Goal: Transaction & Acquisition: Purchase product/service

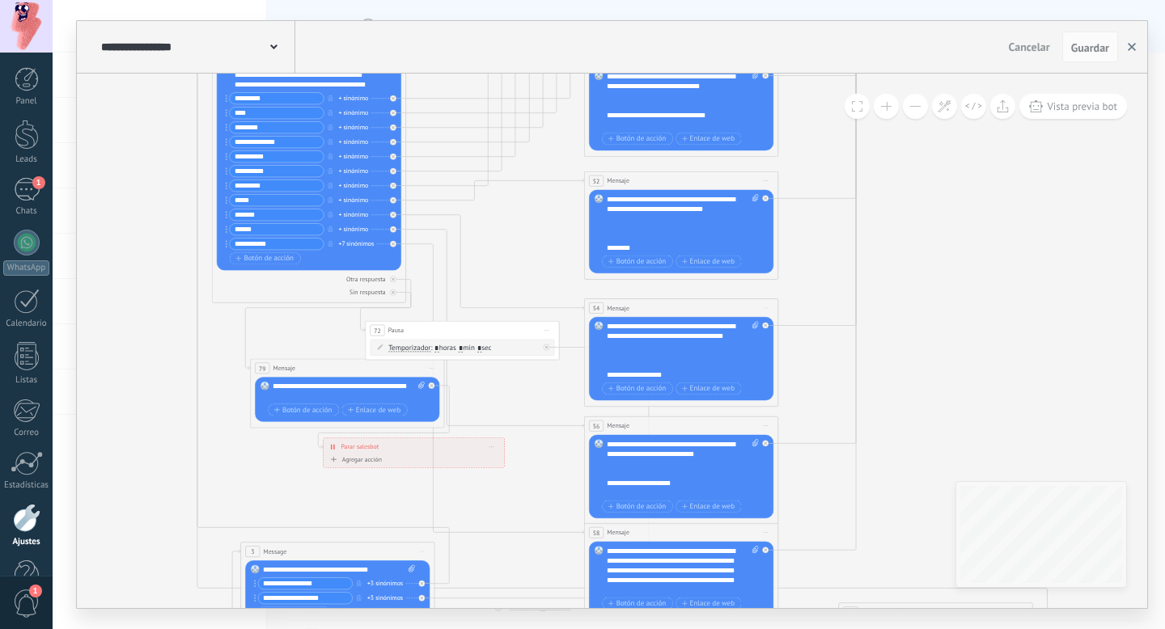
click at [1134, 43] on icon "button" at bounding box center [1131, 47] width 8 height 8
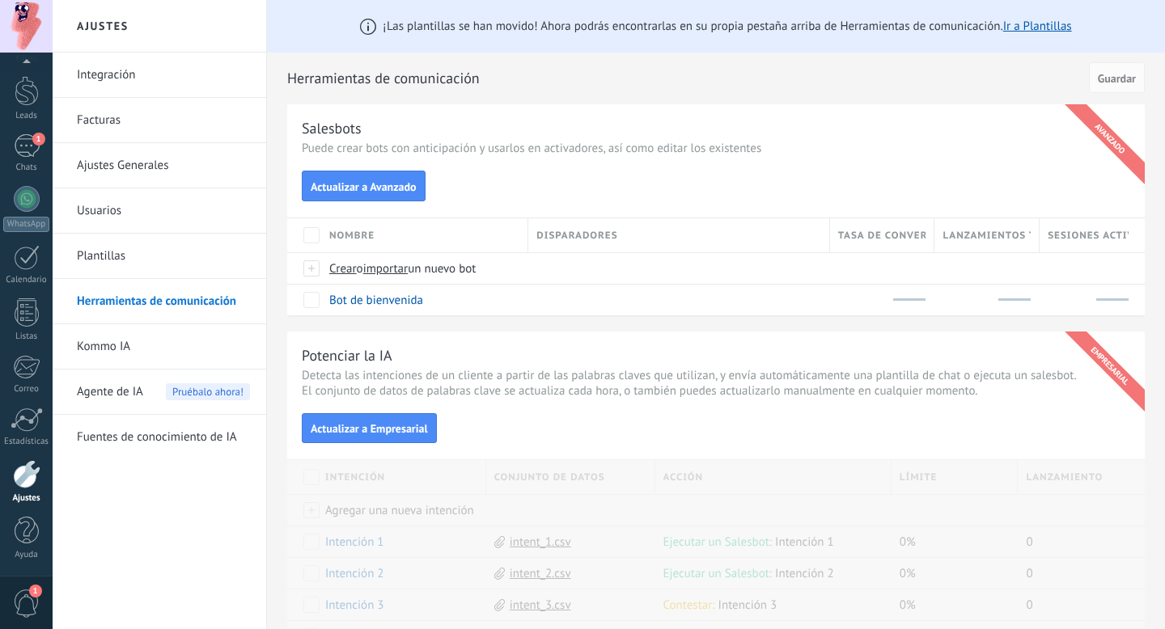
click at [109, 68] on link "Integración" at bounding box center [163, 75] width 173 height 45
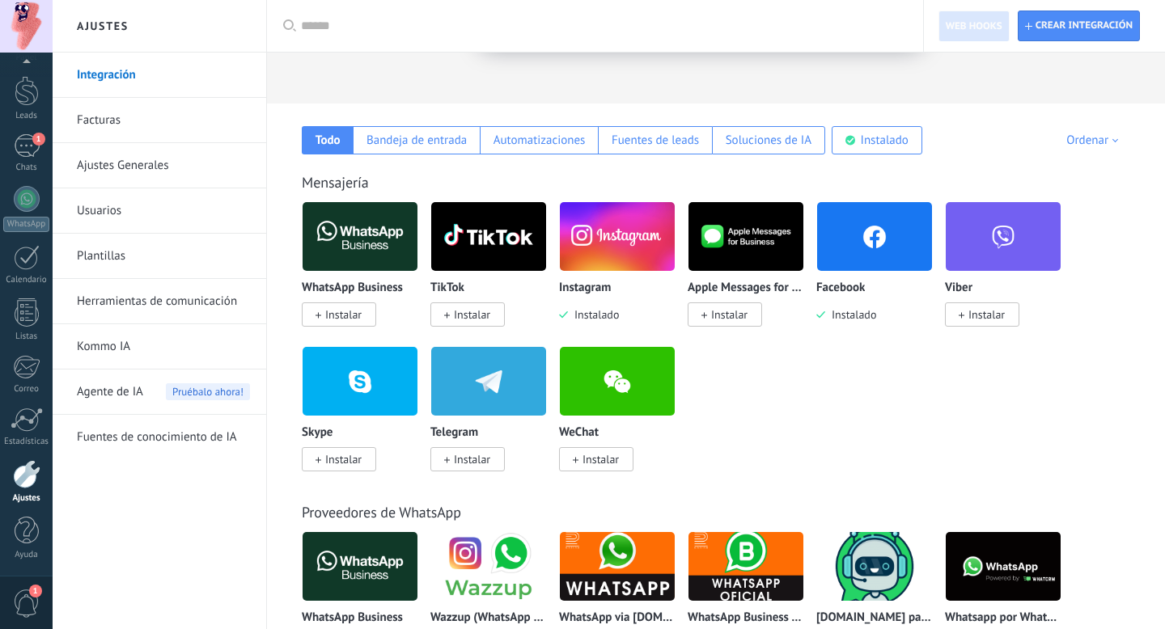
scroll to position [218, 0]
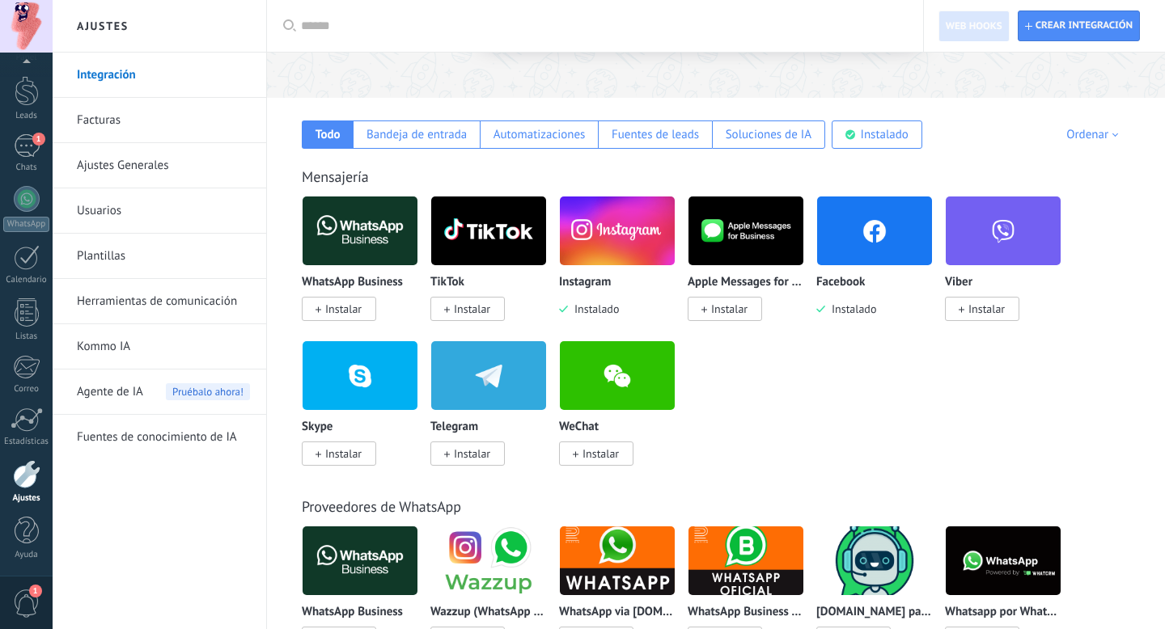
click at [28, 599] on span "1" at bounding box center [26, 604] width 27 height 28
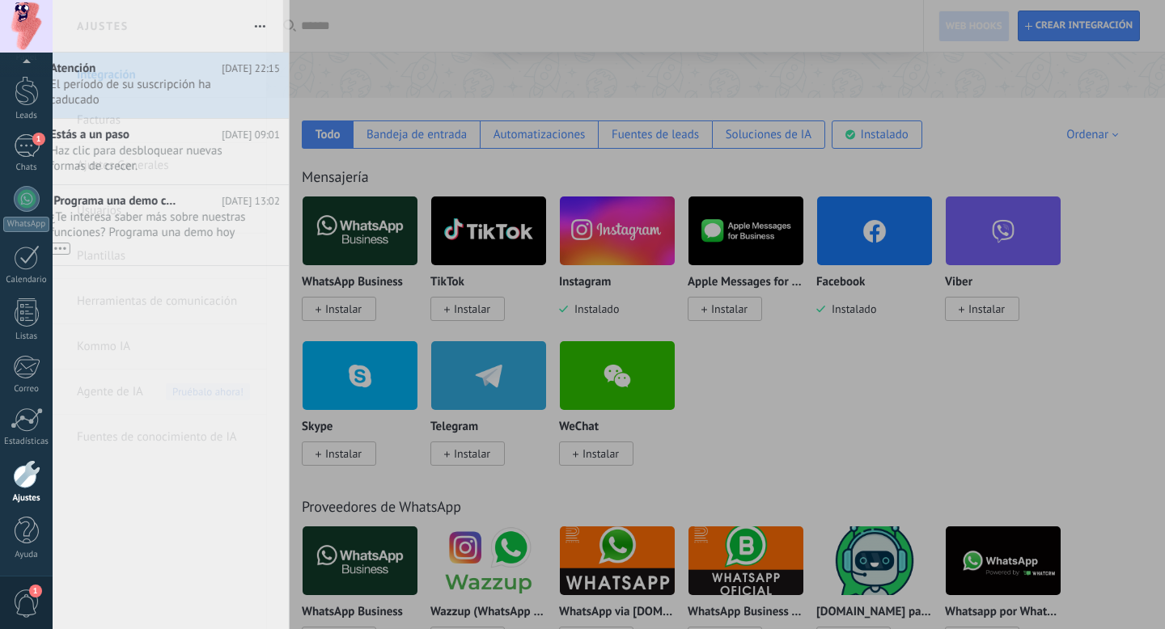
click at [26, 492] on link "Ajustes" at bounding box center [26, 482] width 53 height 44
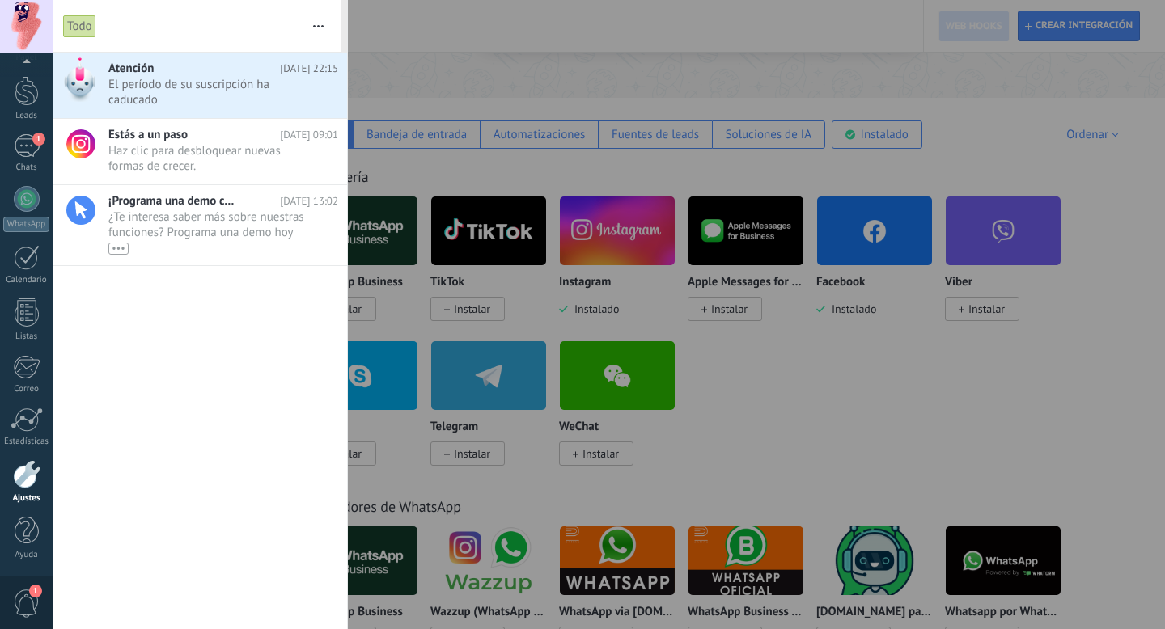
click at [26, 484] on div at bounding box center [26, 474] width 27 height 28
click at [472, 58] on div at bounding box center [582, 314] width 1165 height 629
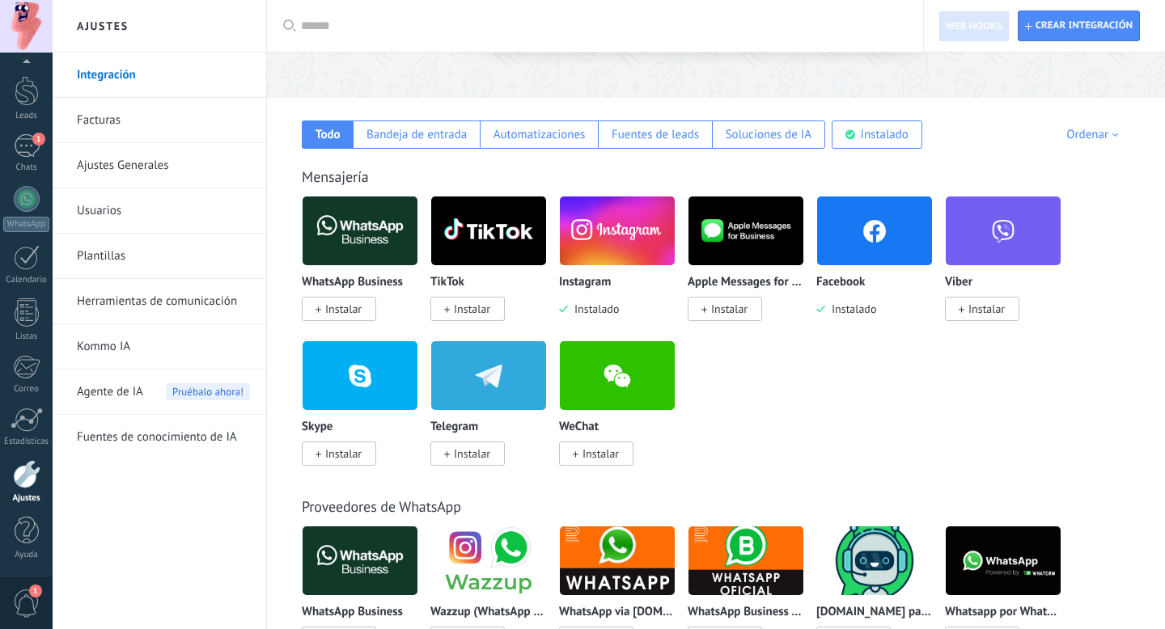
click at [150, 431] on link "Fuentes de conocimiento de IA" at bounding box center [163, 437] width 173 height 45
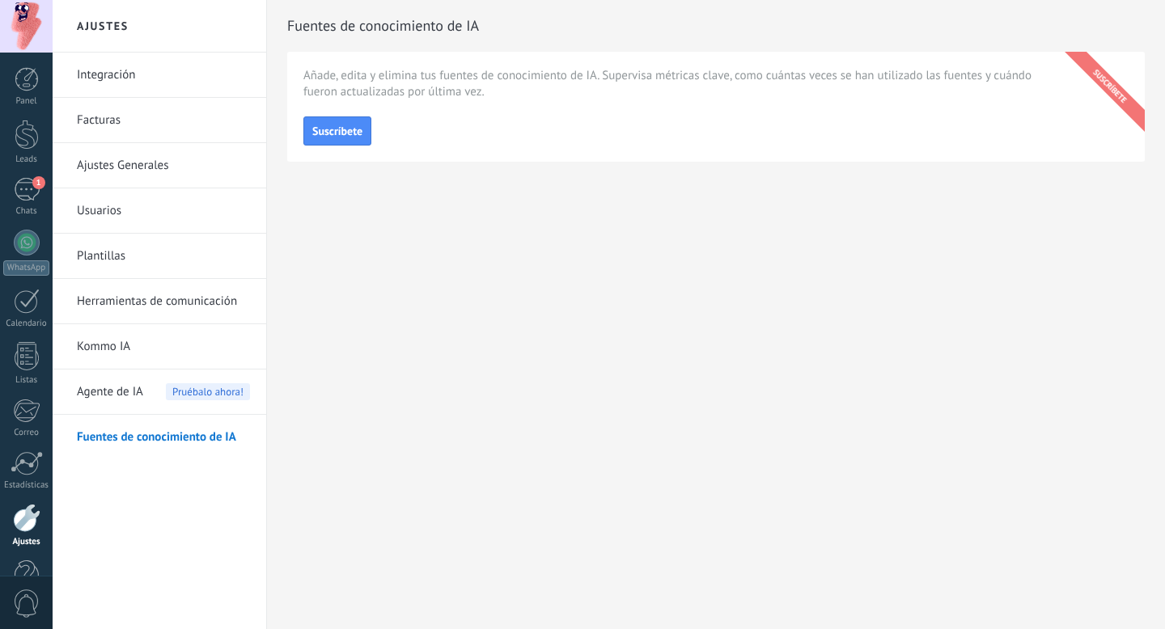
click at [116, 340] on link "Kommo IA" at bounding box center [163, 346] width 173 height 45
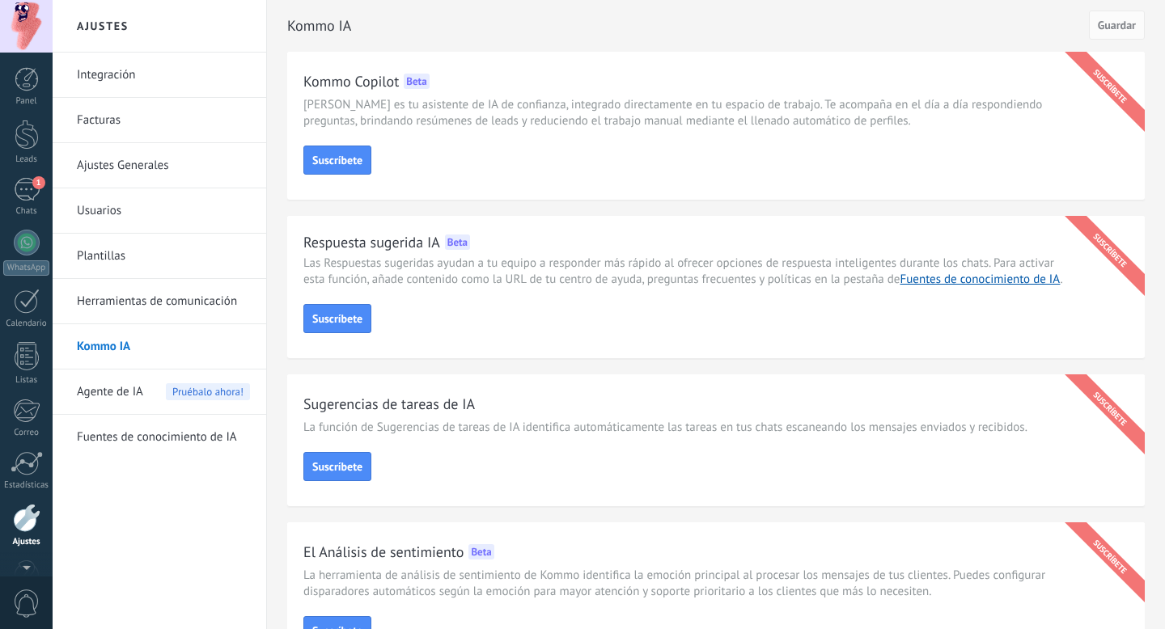
scroll to position [44, 0]
click at [148, 198] on link "Usuarios" at bounding box center [163, 210] width 173 height 45
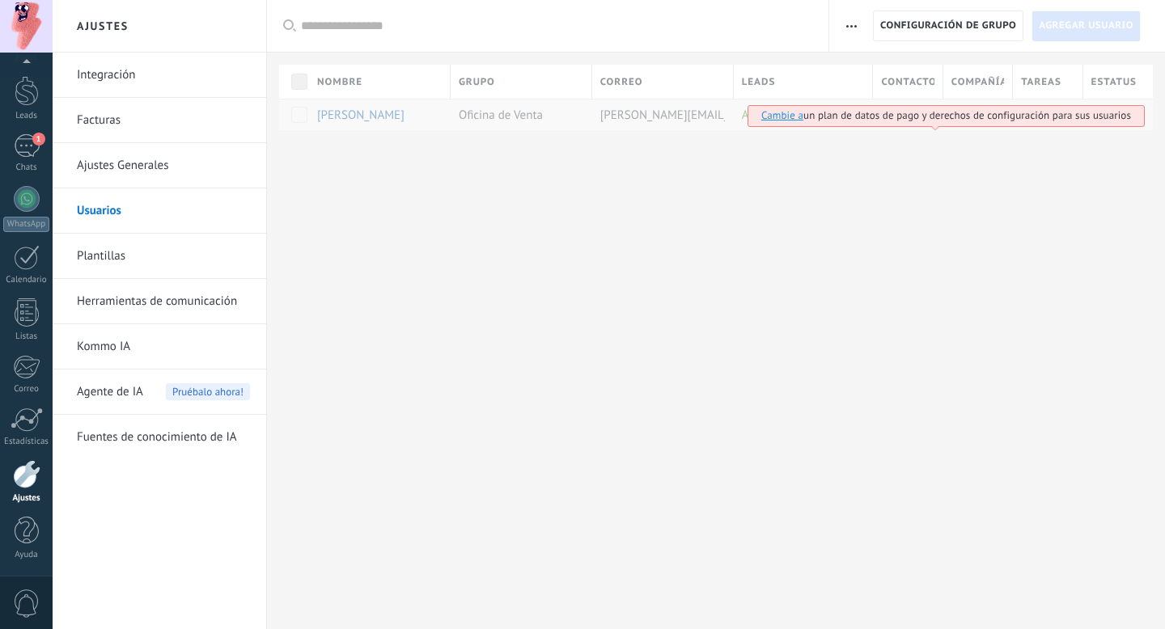
click at [787, 116] on link "Cambie a" at bounding box center [782, 115] width 42 height 14
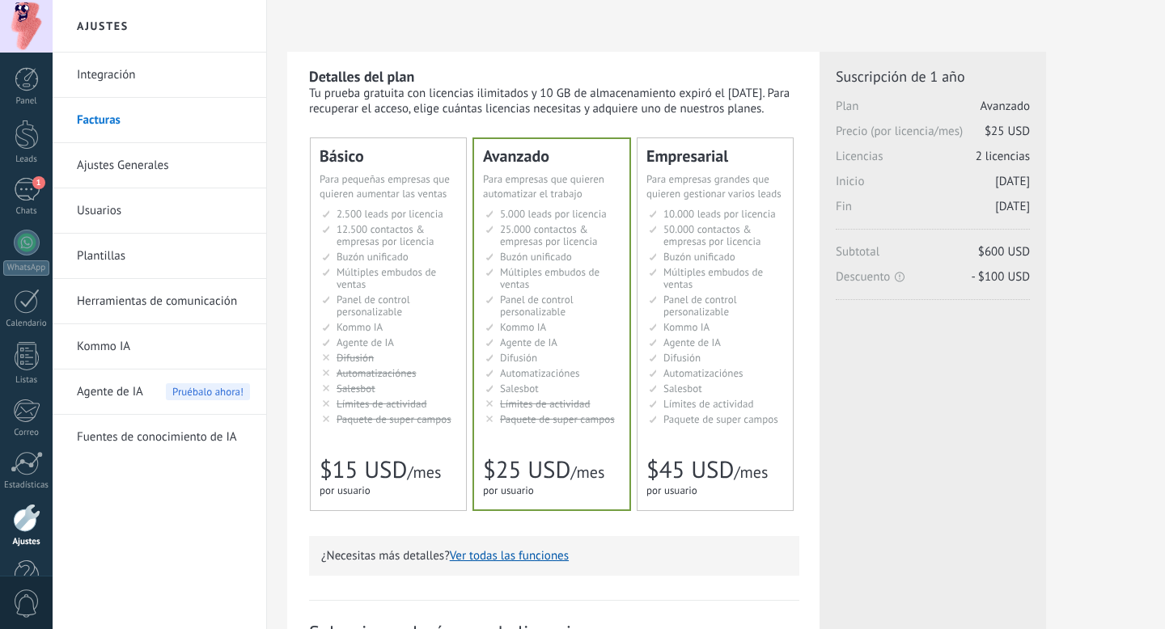
click at [387, 238] on span "12.500 contactos & empresas por licencia" at bounding box center [384, 235] width 97 height 26
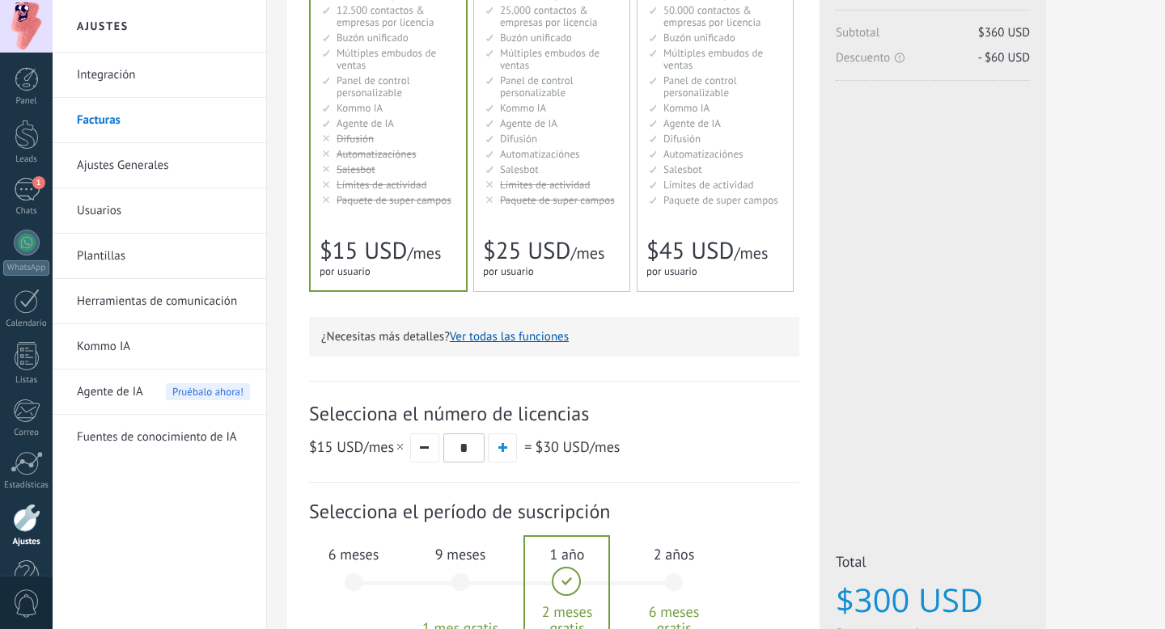
scroll to position [217, 0]
click at [560, 188] on span "Límites de actividad" at bounding box center [545, 187] width 91 height 14
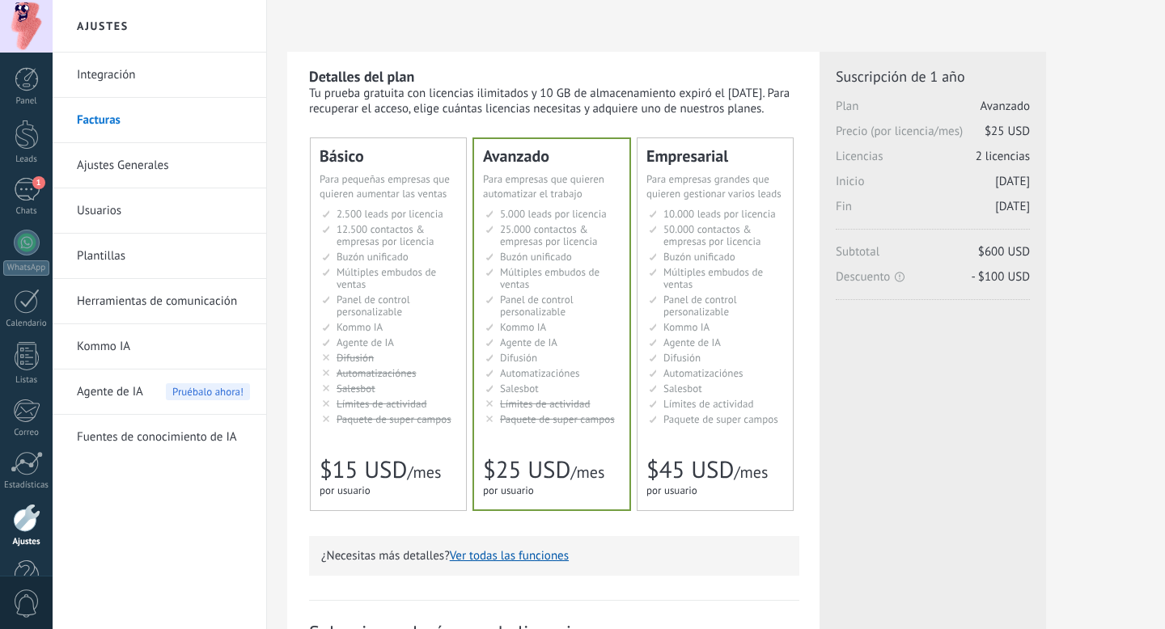
scroll to position [0, 0]
click at [412, 259] on li "Общий inbox Unified inbox Buzón unificado Inbox unificado Inbox terpadu Birleşi…" at bounding box center [389, 257] width 135 height 12
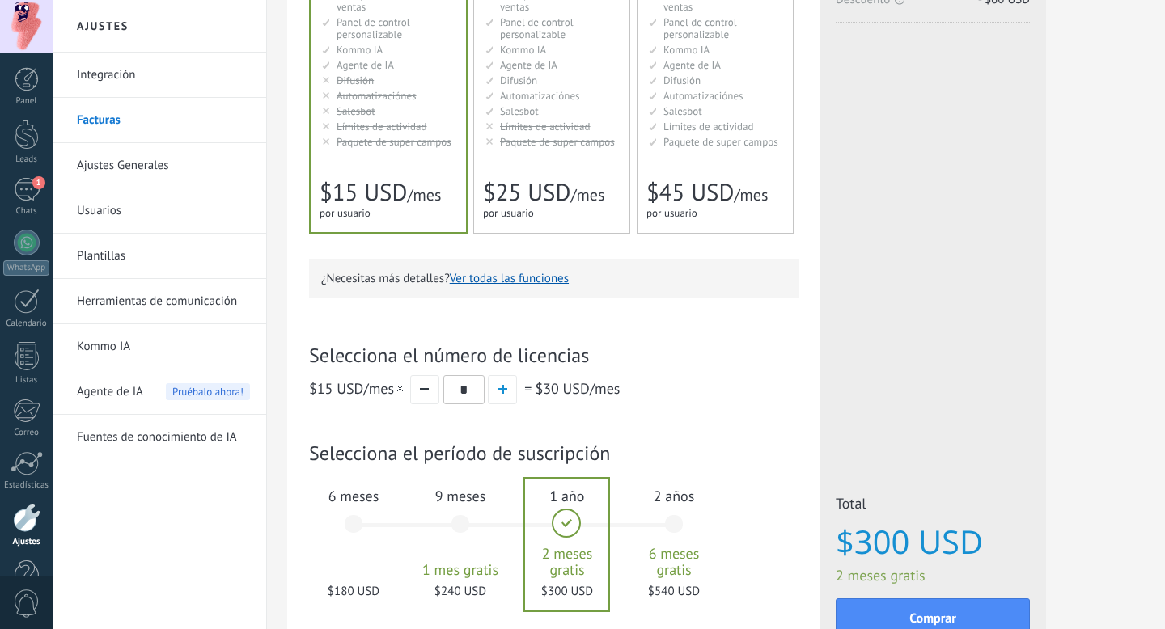
scroll to position [281, 0]
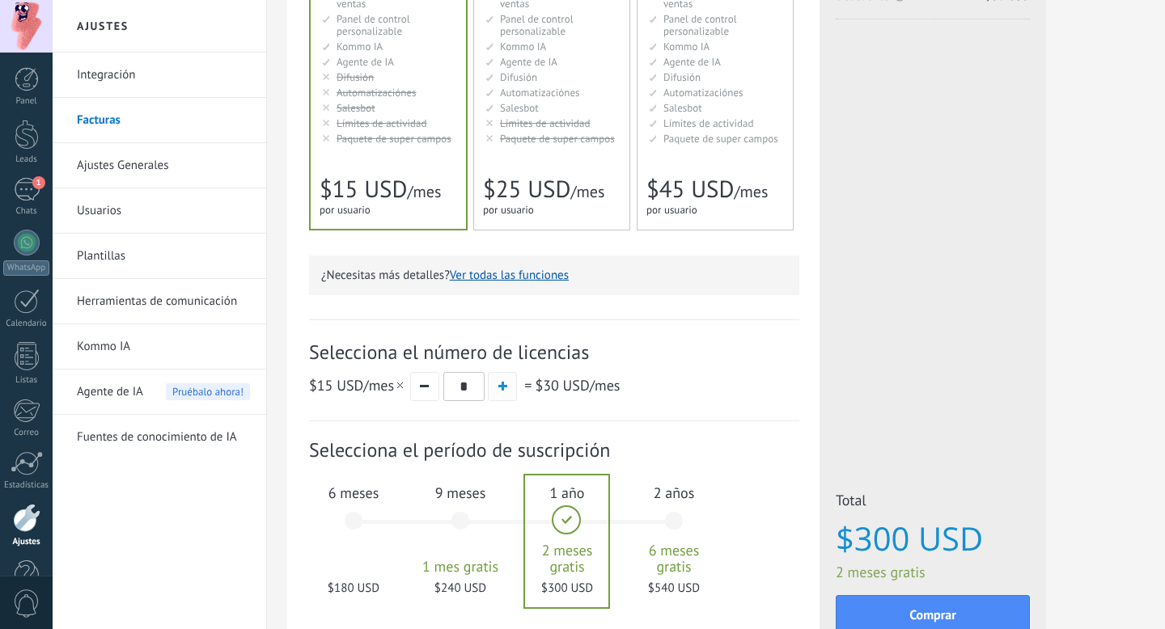
click at [494, 390] on button "button" at bounding box center [502, 386] width 29 height 29
click at [435, 389] on button "button" at bounding box center [424, 386] width 29 height 29
type input "*"
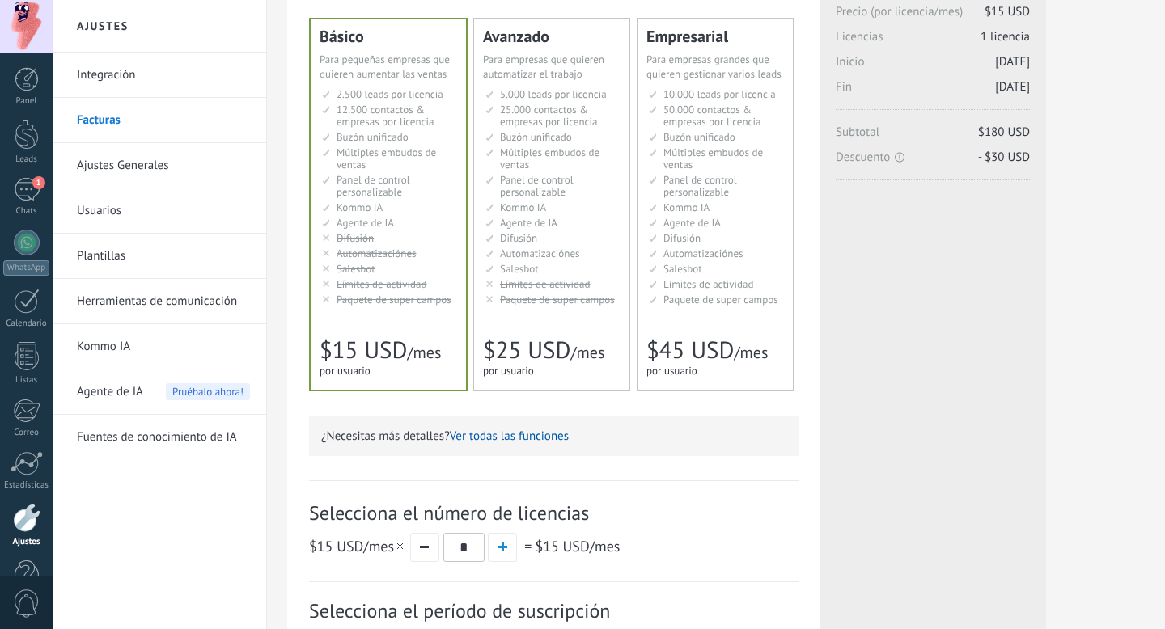
scroll to position [114, 0]
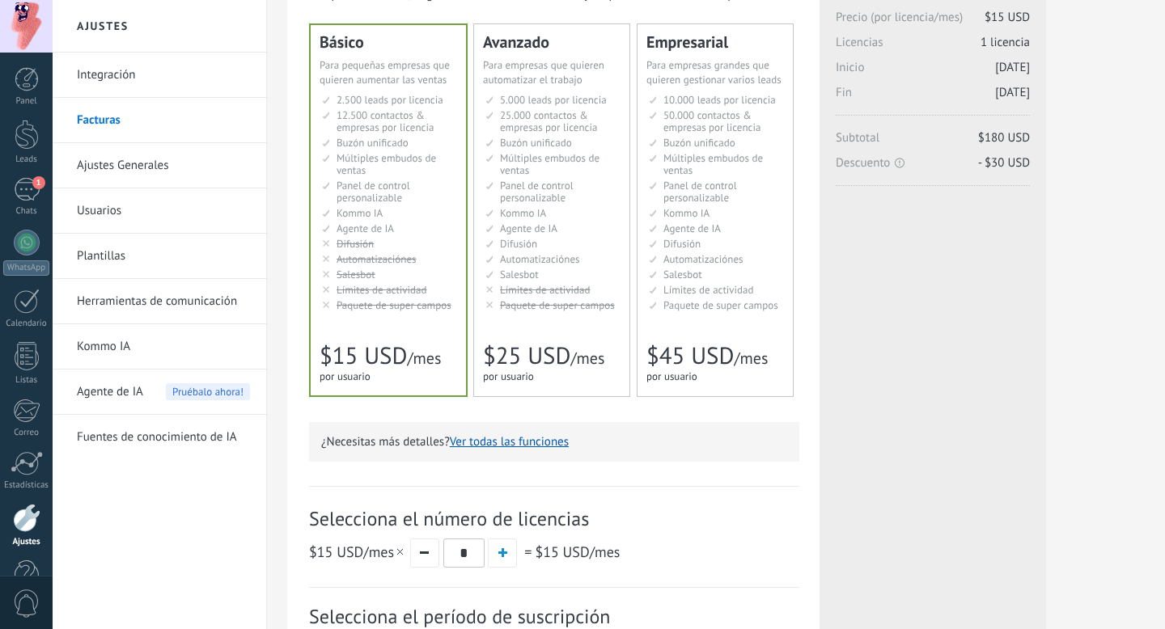
click at [555, 278] on li "Salesbot Salesbot Salesbot Salesbot Salesbot Salesbot Salesbot" at bounding box center [552, 274] width 135 height 12
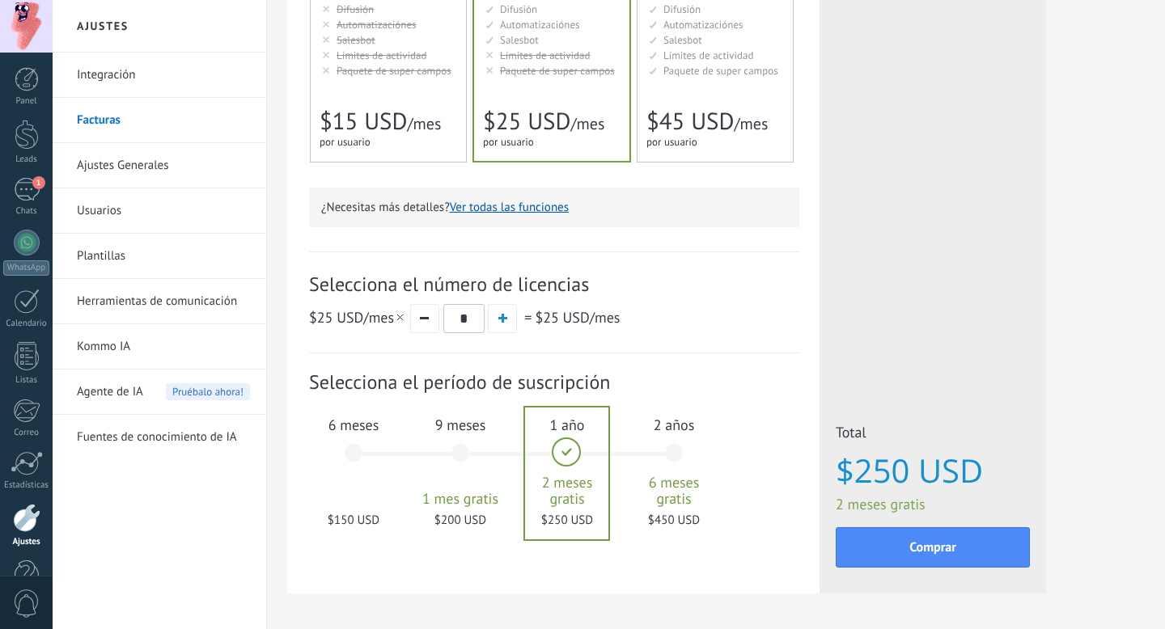
scroll to position [340, 0]
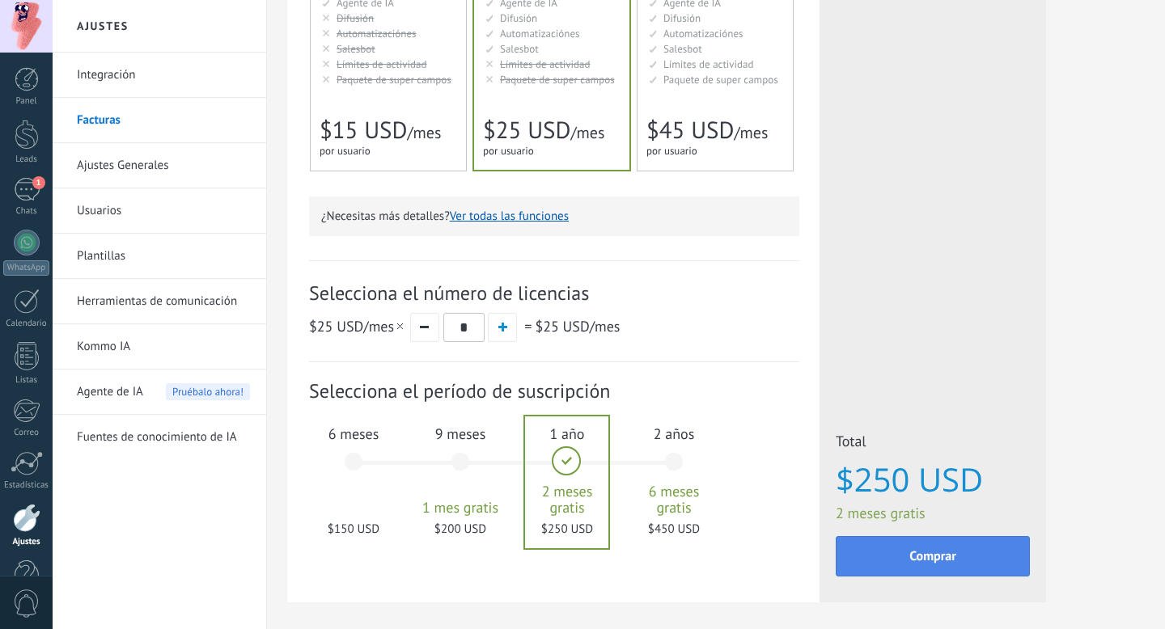
click at [903, 559] on button "Comprar" at bounding box center [932, 556] width 194 height 40
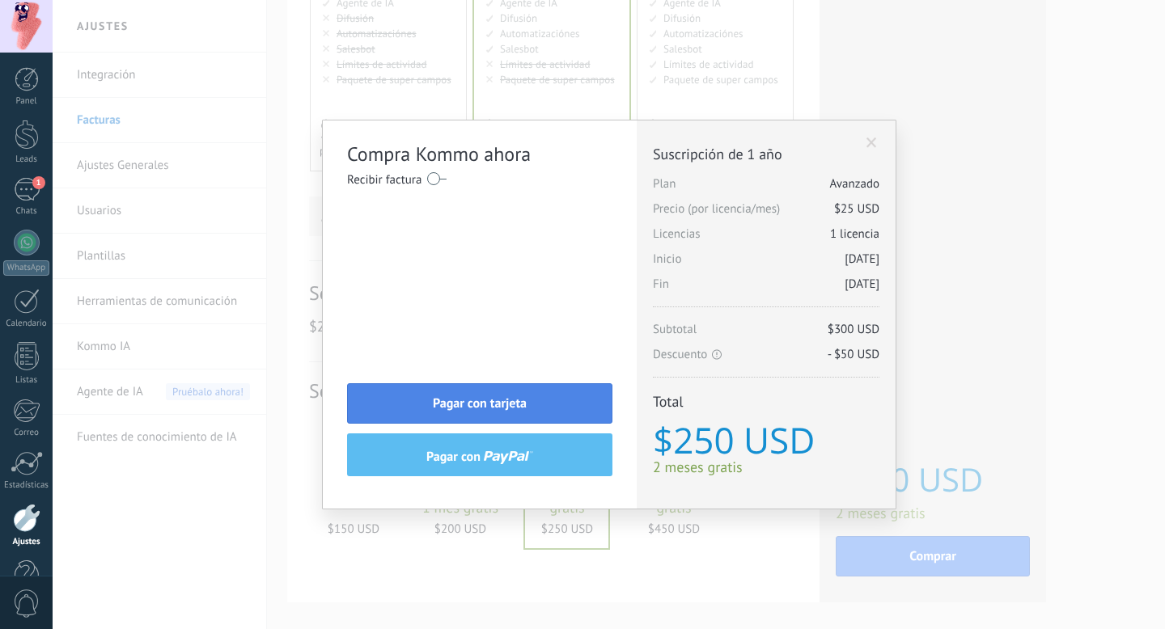
click at [558, 404] on button "Pagar con tarjeta" at bounding box center [479, 403] width 265 height 40
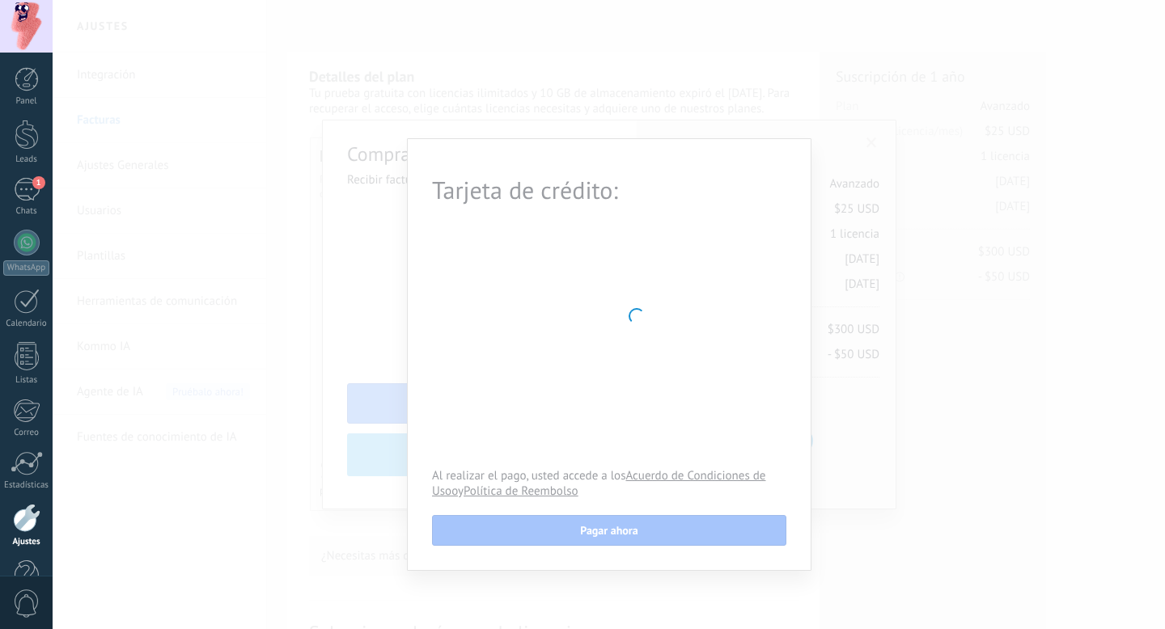
click at [569, 130] on body ".abccls-1,.abccls-2{fill-rule:evenodd}.abccls-2{fill:#fff} .abfcls-1{fill:none}…" at bounding box center [582, 314] width 1165 height 629
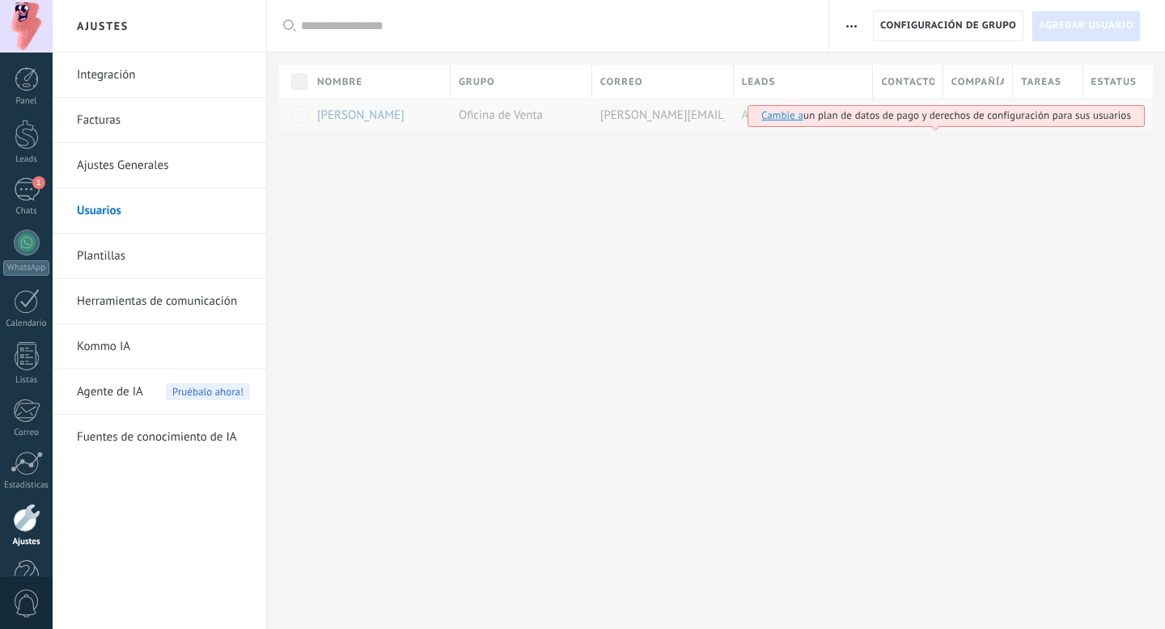
click at [787, 112] on link "Cambie a" at bounding box center [782, 115] width 42 height 14
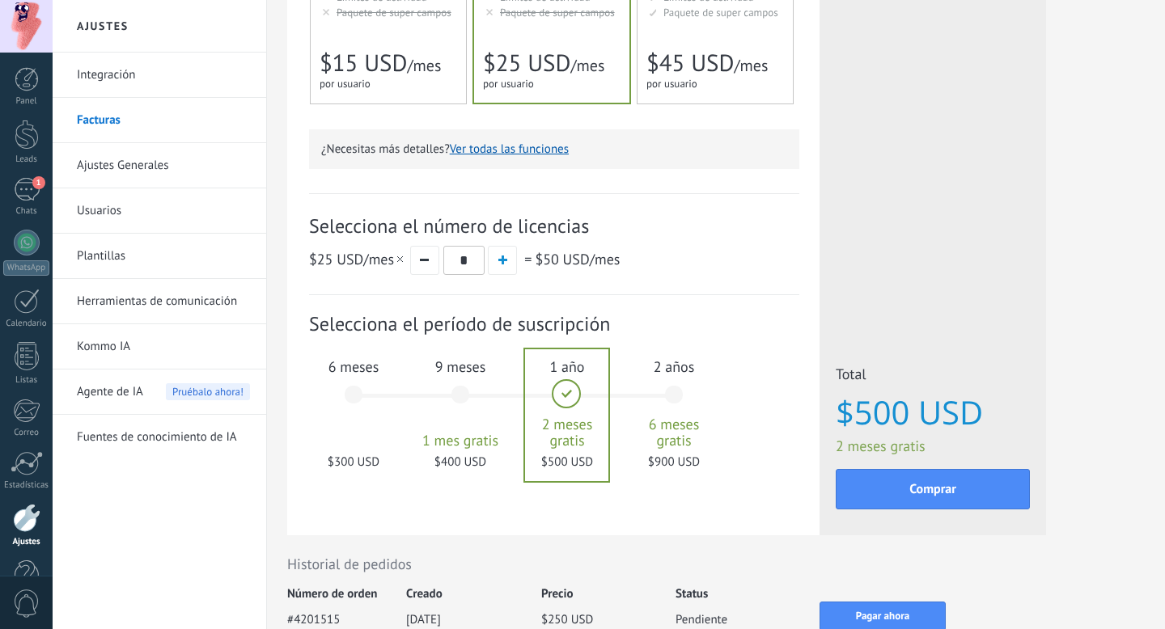
scroll to position [412, 0]
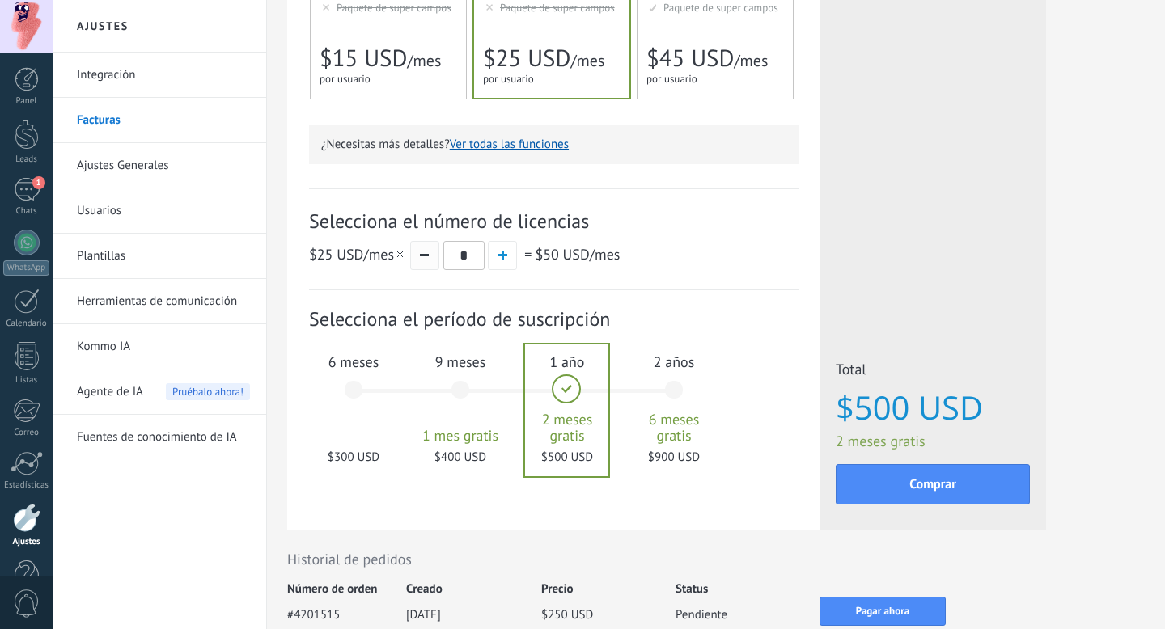
click at [425, 255] on button "button" at bounding box center [424, 255] width 29 height 29
type input "*"
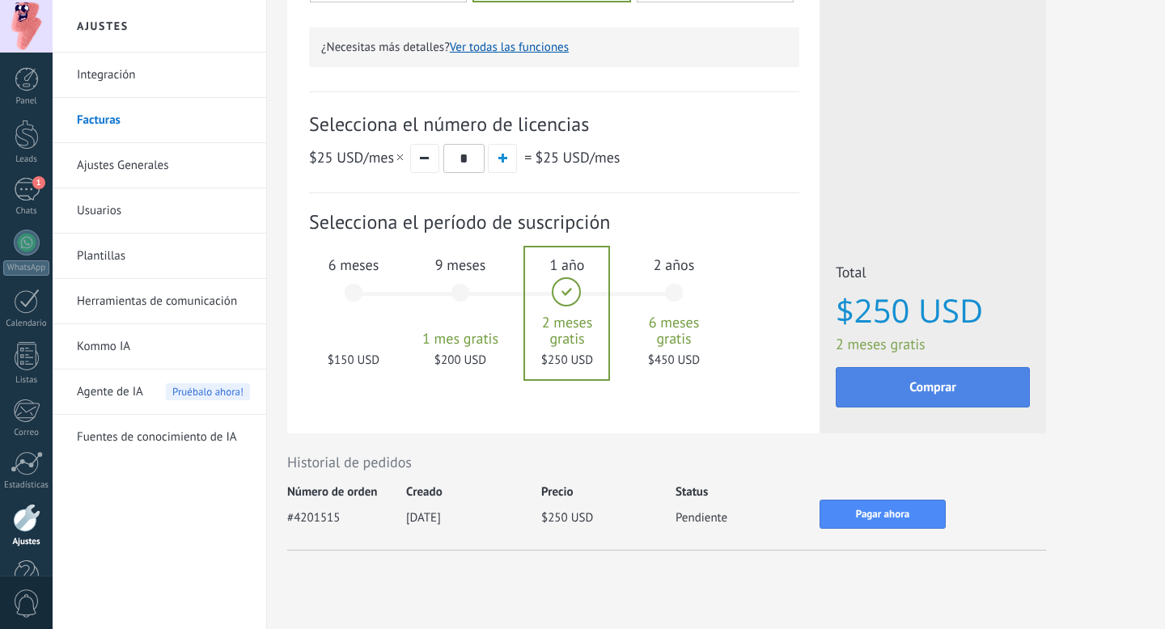
scroll to position [505, 0]
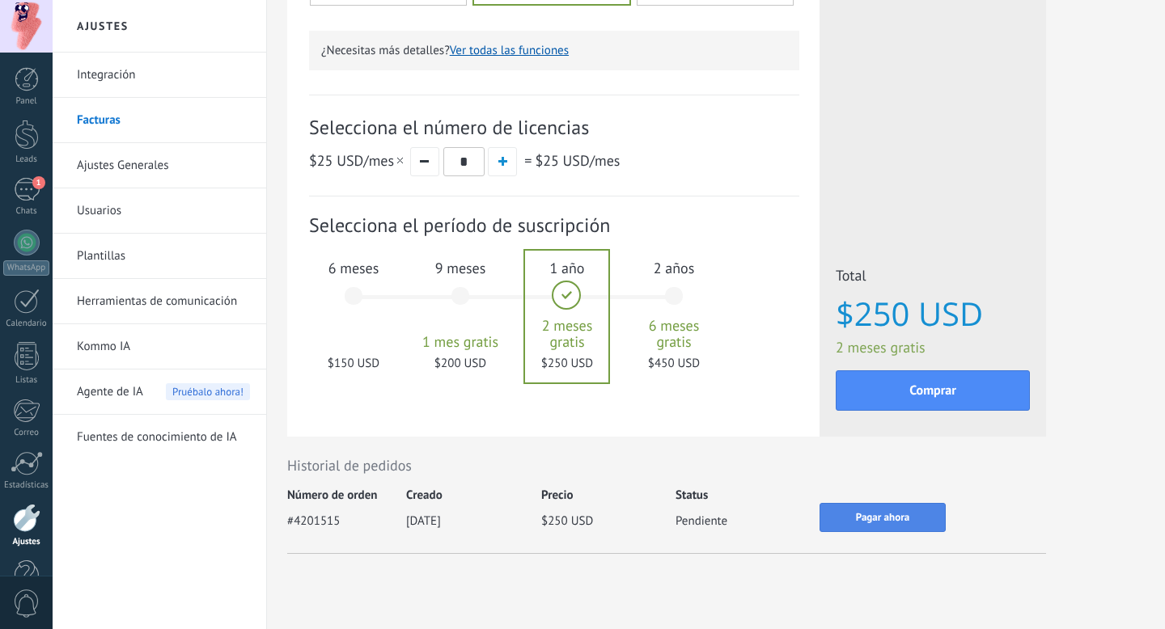
click at [882, 523] on span "Pagar ahora" at bounding box center [882, 517] width 53 height 11
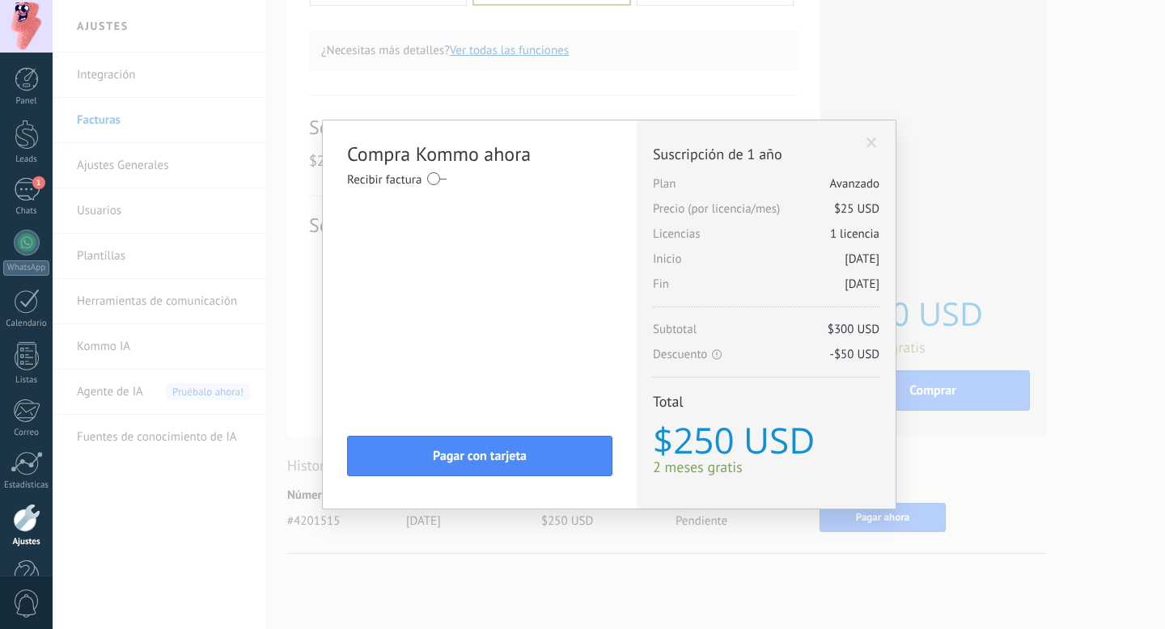
click at [434, 179] on label at bounding box center [436, 179] width 19 height 26
click at [439, 239] on input "Nombre completo / Nombre de la empresa" at bounding box center [479, 237] width 265 height 29
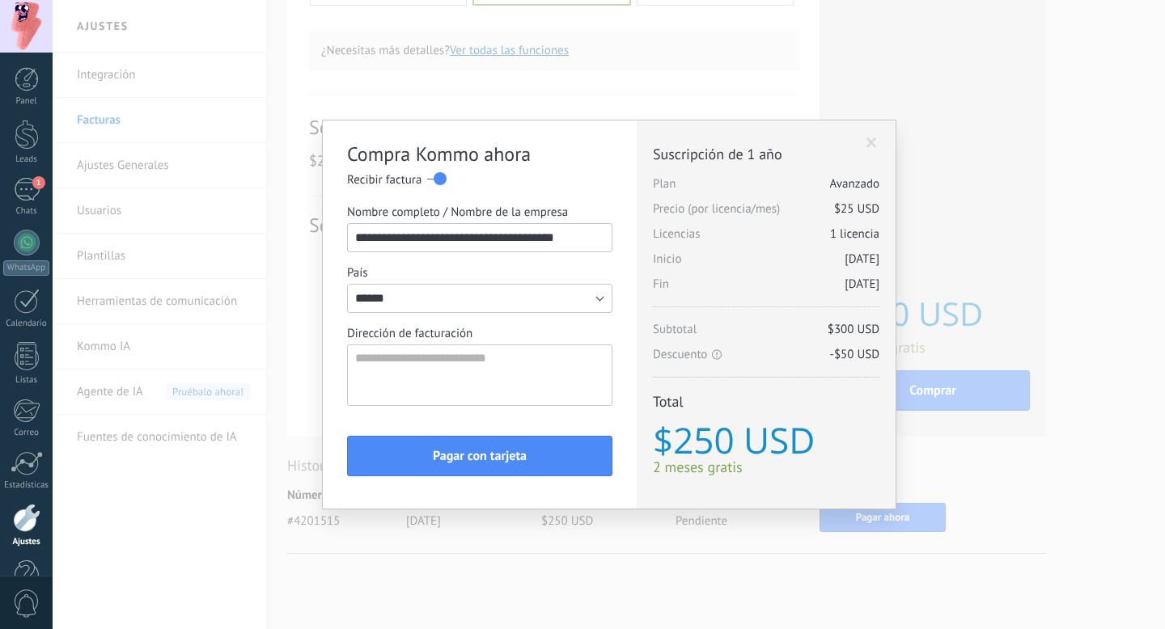
type input "**********"
click at [523, 370] on textarea "Dirección de facturación" at bounding box center [479, 375] width 265 height 61
click at [493, 362] on textarea "**********" at bounding box center [479, 375] width 265 height 61
click at [460, 389] on textarea "**********" at bounding box center [479, 375] width 265 height 61
type textarea "**********"
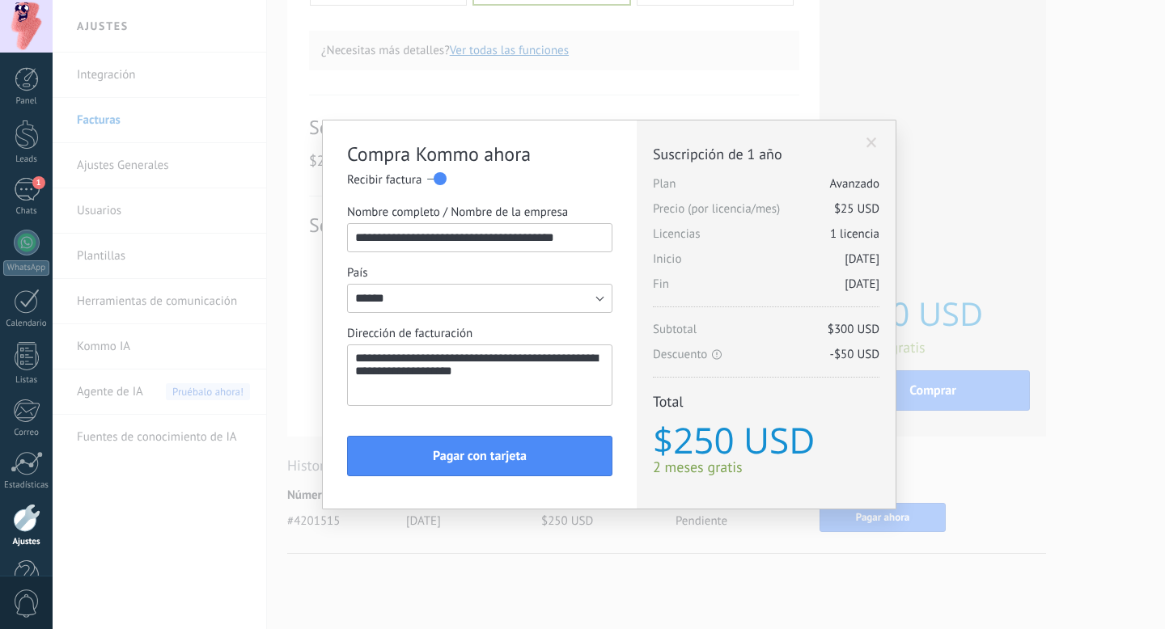
click at [634, 410] on div "**********" at bounding box center [480, 314] width 314 height 388
click at [558, 455] on button "Pagar con tarjeta" at bounding box center [479, 456] width 265 height 40
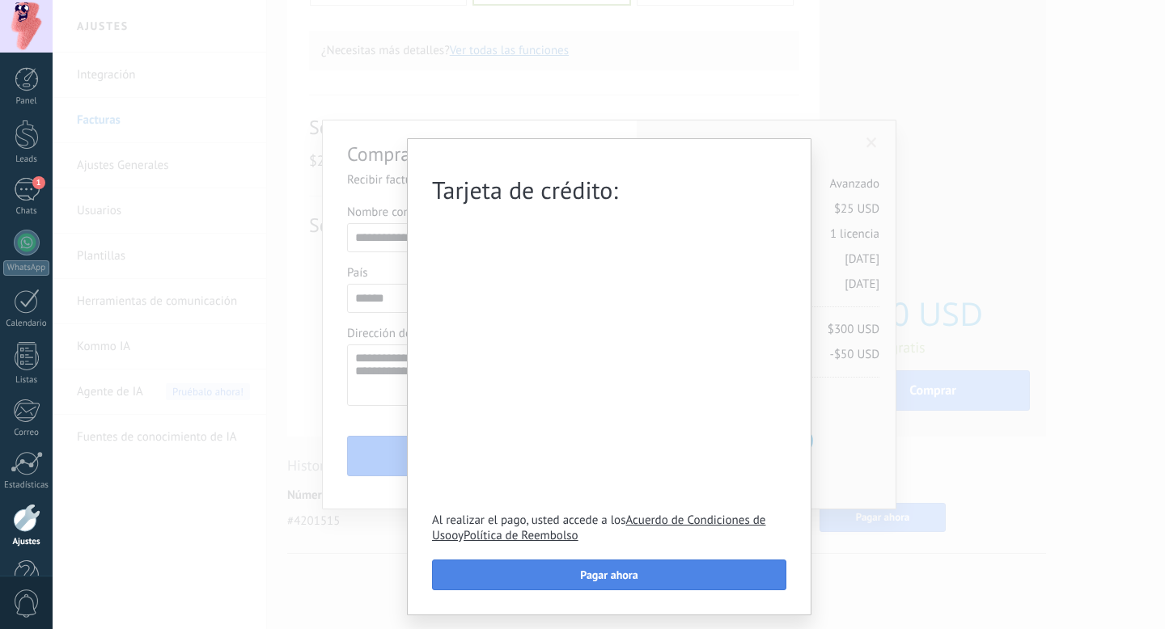
click at [577, 574] on button "Pagar ahora" at bounding box center [609, 575] width 354 height 31
